Goal: Information Seeking & Learning: Understand process/instructions

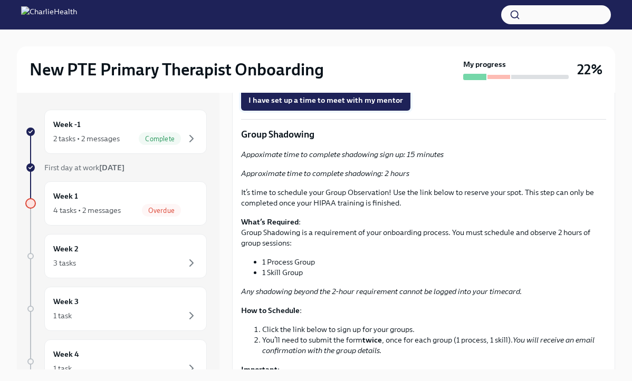
scroll to position [1612, 0]
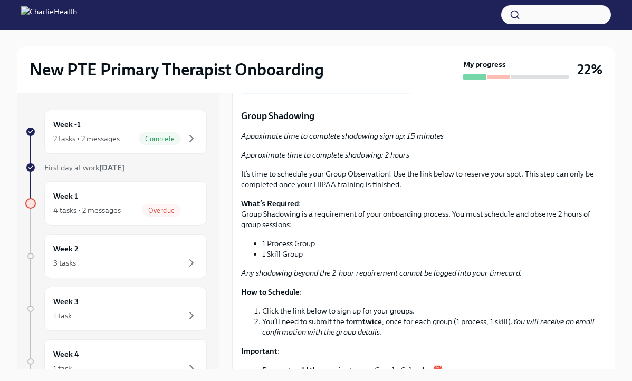
click at [323, 87] on span "I have set up a time to meet with my mentor" at bounding box center [326, 82] width 155 height 11
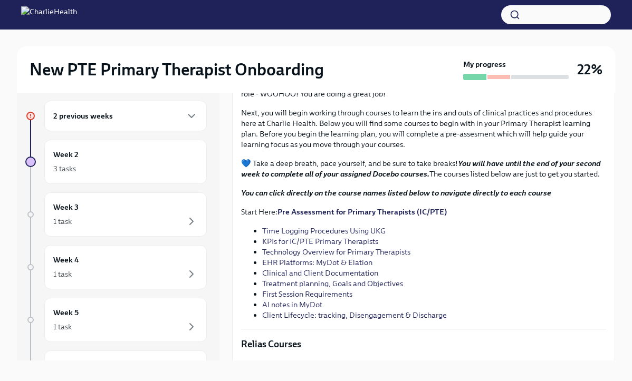
scroll to position [1001, 0]
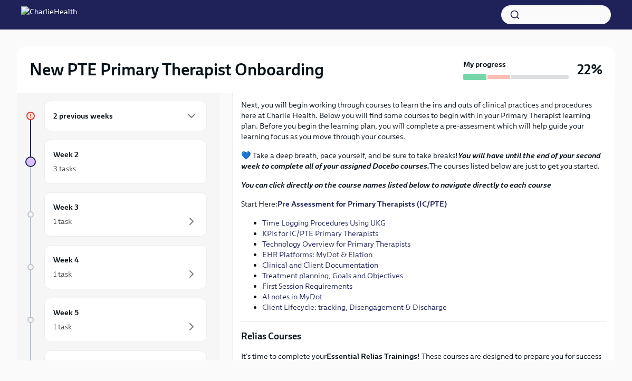
drag, startPoint x: 331, startPoint y: 225, endPoint x: 397, endPoint y: 226, distance: 66.5
click at [397, 226] on div "By now you should have completed your core onboarding courses to lay a foundati…" at bounding box center [423, 191] width 365 height 243
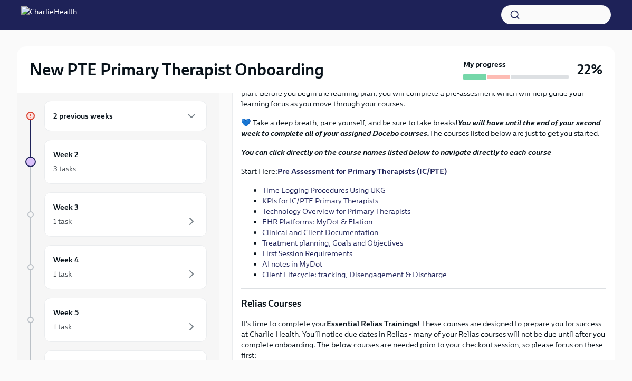
scroll to position [1035, 0]
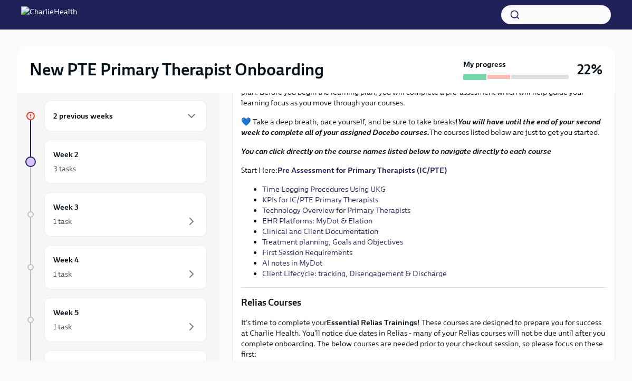
click at [320, 194] on link "Time Logging Procedures Using UKG" at bounding box center [323, 189] width 123 height 9
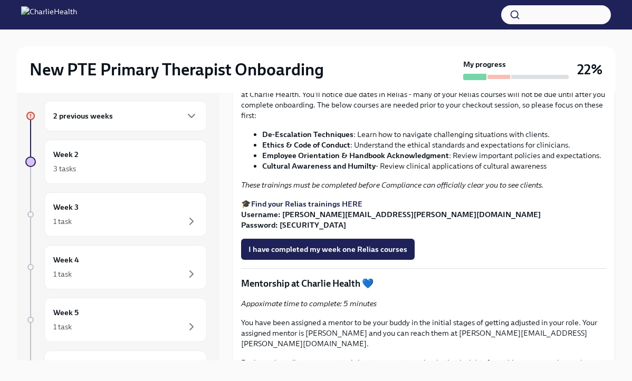
scroll to position [1294, 0]
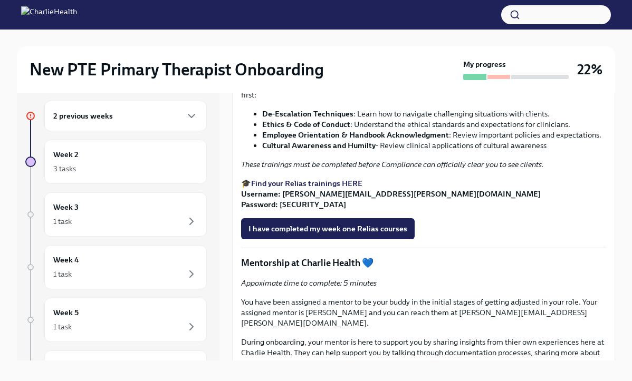
click at [316, 119] on strong "De-Escalation Techniques" at bounding box center [307, 113] width 91 height 9
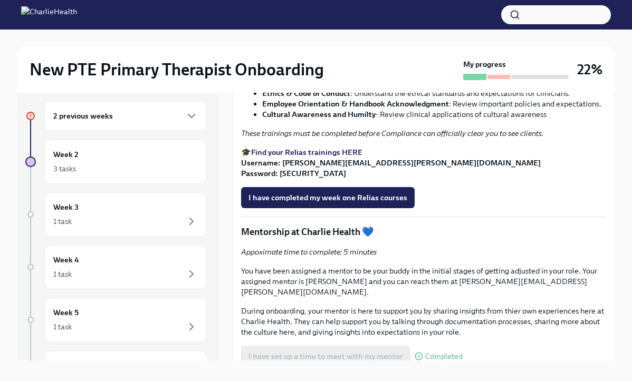
scroll to position [1332, 0]
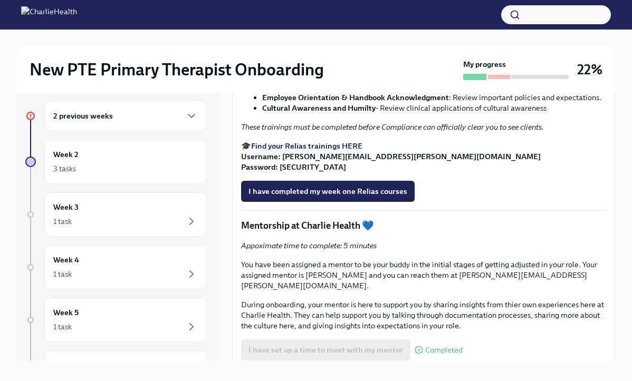
click at [339, 81] on strong "De-Escalation Techniques" at bounding box center [307, 76] width 91 height 9
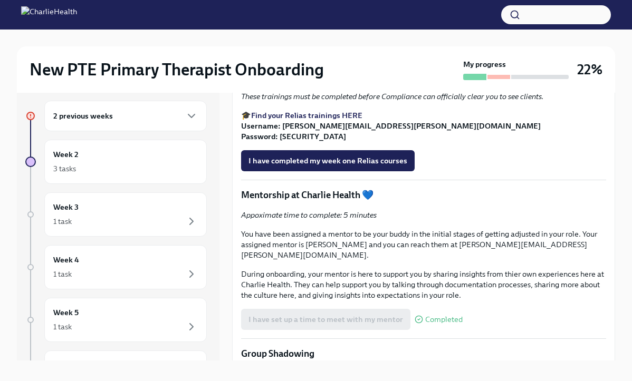
scroll to position [1329, 0]
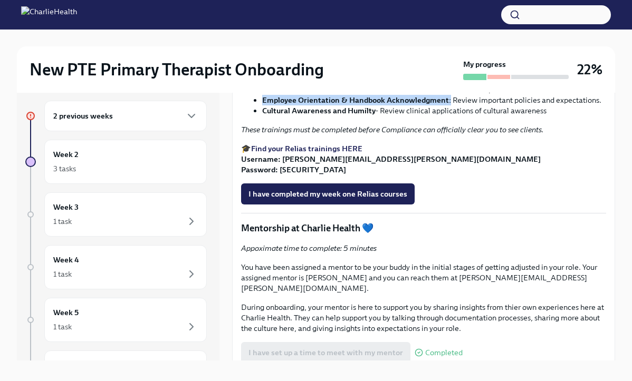
drag, startPoint x: 260, startPoint y: 234, endPoint x: 448, endPoint y: 232, distance: 188.4
click at [448, 116] on ul "De-Escalation Techniques : Learn how to navigate challenging situations with cl…" at bounding box center [423, 95] width 365 height 42
copy li "Employee Orientation & Handbook Acknowledgment :"
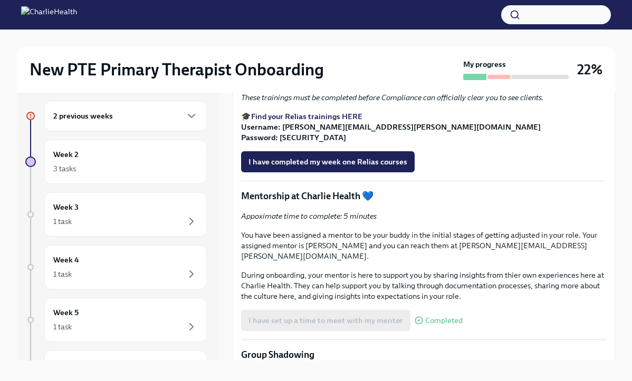
scroll to position [1363, 0]
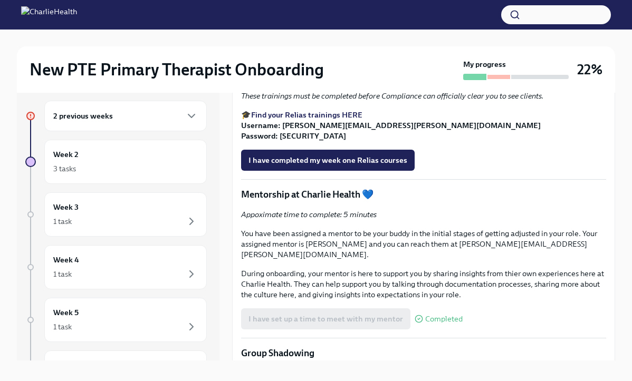
click at [261, 82] on ul "De-Escalation Techniques : Learn how to navigate challenging situations with cl…" at bounding box center [423, 61] width 365 height 42
drag, startPoint x: 261, startPoint y: 208, endPoint x: 327, endPoint y: 207, distance: 66.0
click at [327, 82] on ul "De-Escalation Techniques : Learn how to navigate challenging situations with cl…" at bounding box center [423, 61] width 365 height 42
copy strong "Cultural Awarenes"
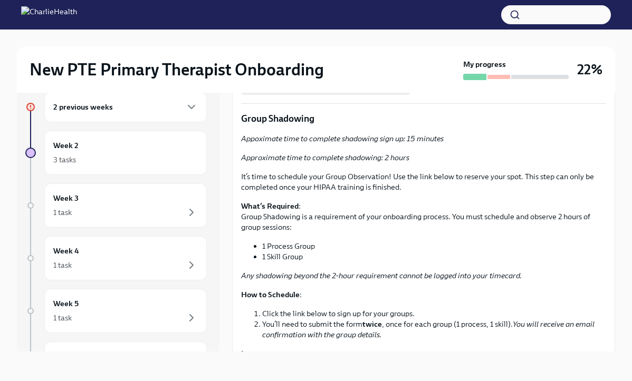
scroll to position [1373, 0]
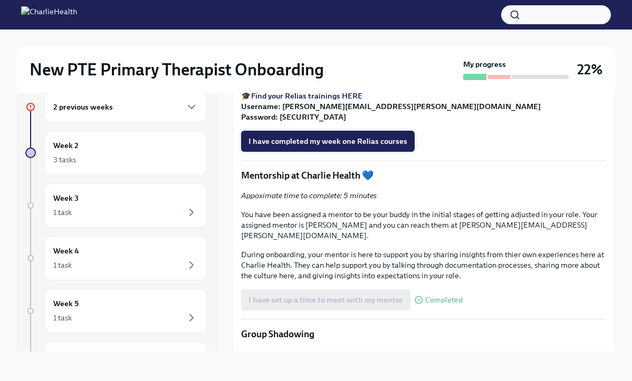
click at [323, 147] on span "I have completed my week one Relias courses" at bounding box center [328, 141] width 159 height 11
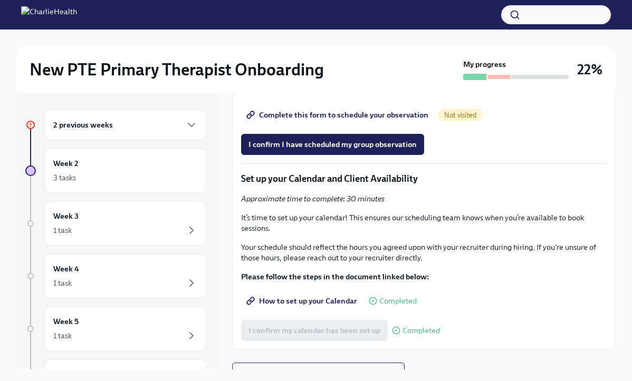
scroll to position [1931, 0]
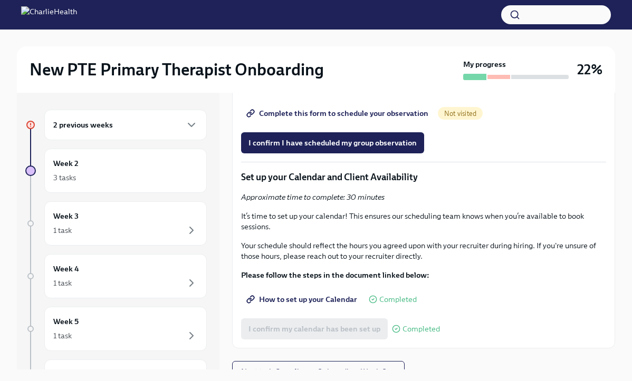
click at [349, 89] on span "Group Observation Instructions" at bounding box center [309, 84] width 121 height 11
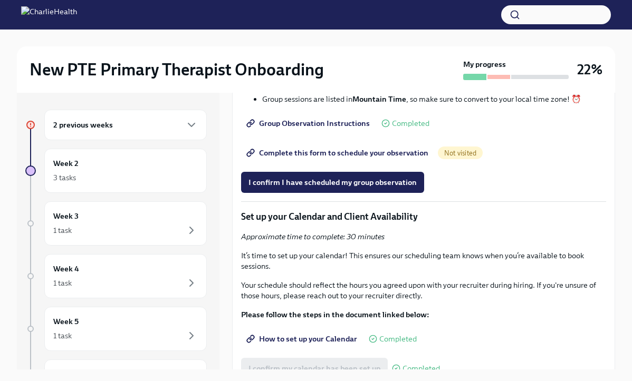
scroll to position [1856, 0]
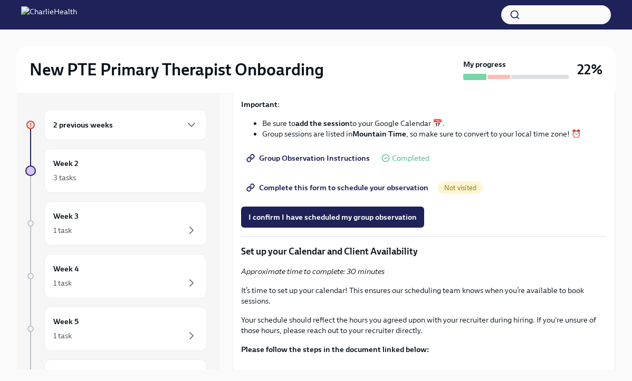
drag, startPoint x: 270, startPoint y: 186, endPoint x: 333, endPoint y: 196, distance: 64.6
click at [333, 91] on ol "Click the link below to sign up for your groups. You’ll need to submit the form…" at bounding box center [423, 75] width 365 height 32
click at [343, 139] on div "It’s time to schedule your Group Observation! Use the link below to reserve you…" at bounding box center [423, 30] width 365 height 217
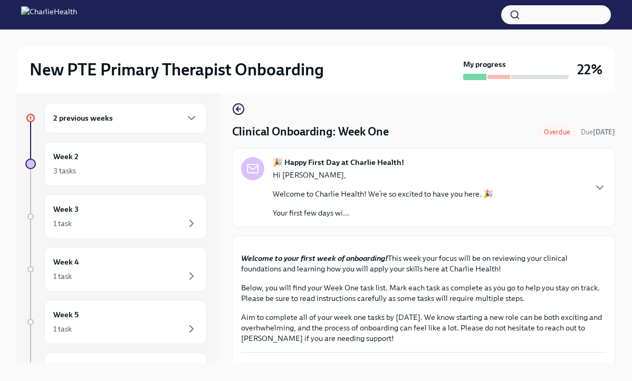
scroll to position [29, 0]
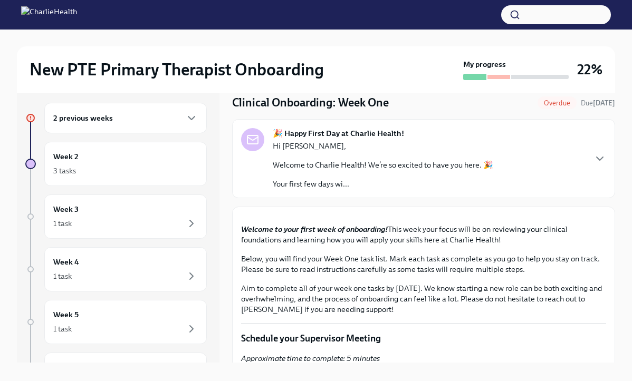
click at [387, 183] on p "Your first few days wi..." at bounding box center [383, 184] width 221 height 11
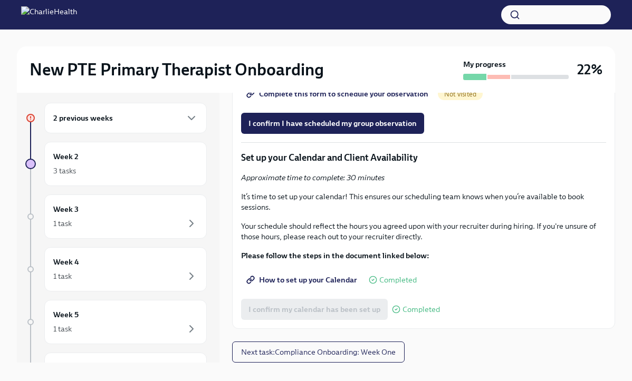
scroll to position [2684, 0]
